Goal: Find specific page/section: Find specific page/section

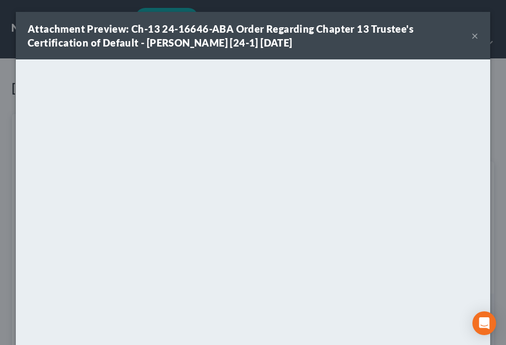
scroll to position [404, 0]
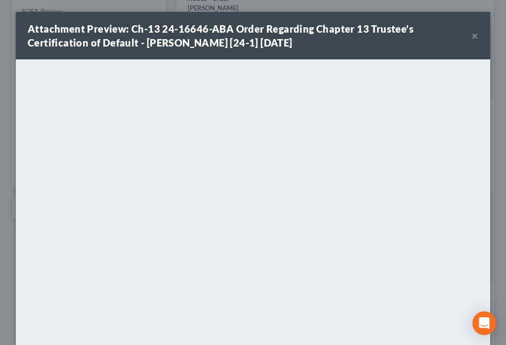
click at [472, 38] on button "×" at bounding box center [475, 36] width 7 height 12
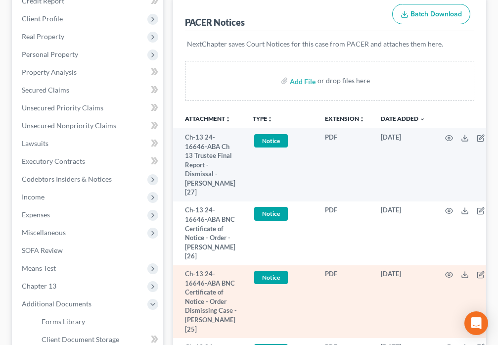
scroll to position [0, 0]
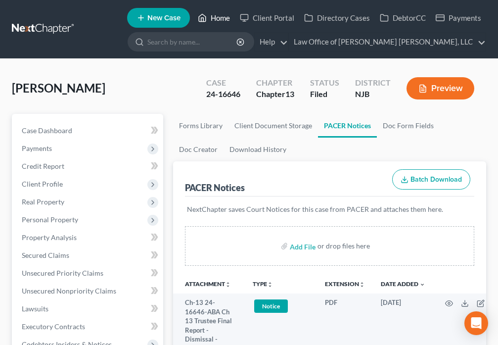
click at [211, 19] on link "Home" at bounding box center [214, 18] width 42 height 18
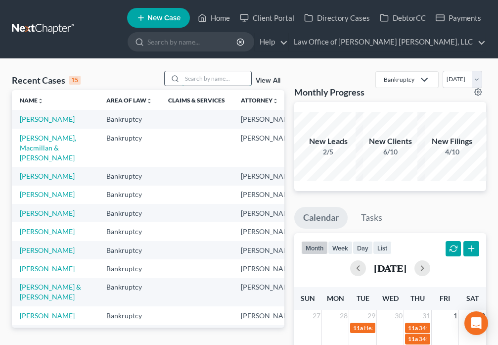
click at [199, 78] on input "search" at bounding box center [216, 78] width 69 height 14
type input "[PERSON_NAME]"
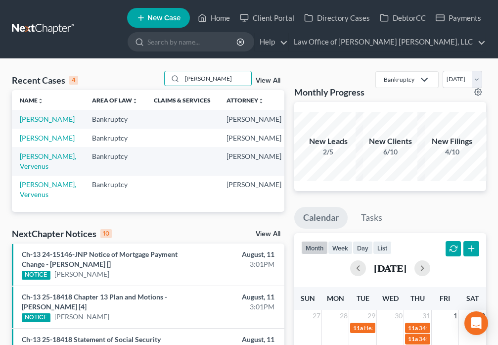
click at [29, 124] on td "[PERSON_NAME]" at bounding box center [48, 119] width 72 height 18
click at [32, 122] on link "[PERSON_NAME]" at bounding box center [47, 119] width 55 height 8
select select "6"
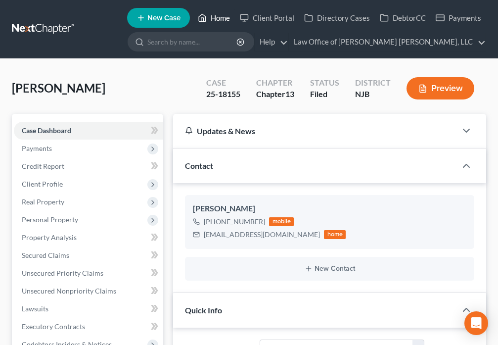
click at [201, 14] on icon at bounding box center [202, 18] width 9 height 12
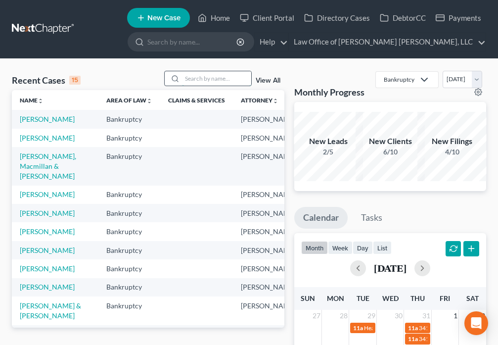
click at [205, 80] on input "search" at bounding box center [216, 78] width 69 height 14
type input "[PERSON_NAME]"
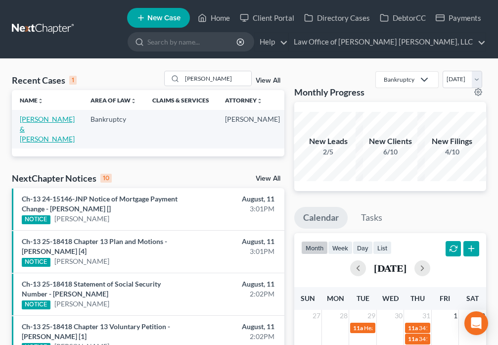
click at [31, 126] on link "[PERSON_NAME] & [PERSON_NAME]" at bounding box center [47, 129] width 55 height 28
select select "6"
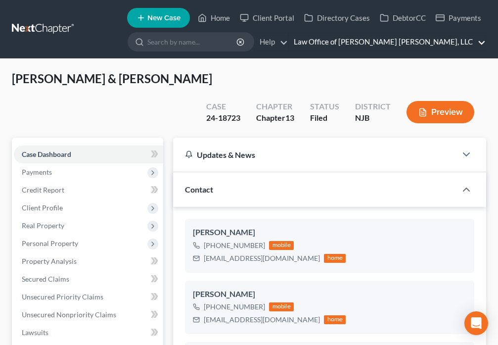
click at [475, 46] on link "Law Office of [PERSON_NAME] [PERSON_NAME], LLC" at bounding box center [387, 42] width 197 height 18
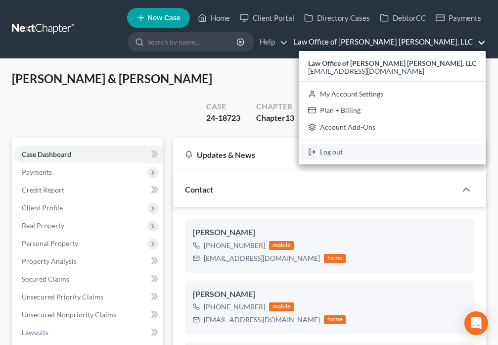
click at [381, 151] on link "Log out" at bounding box center [392, 152] width 187 height 17
